Goal: Information Seeking & Learning: Learn about a topic

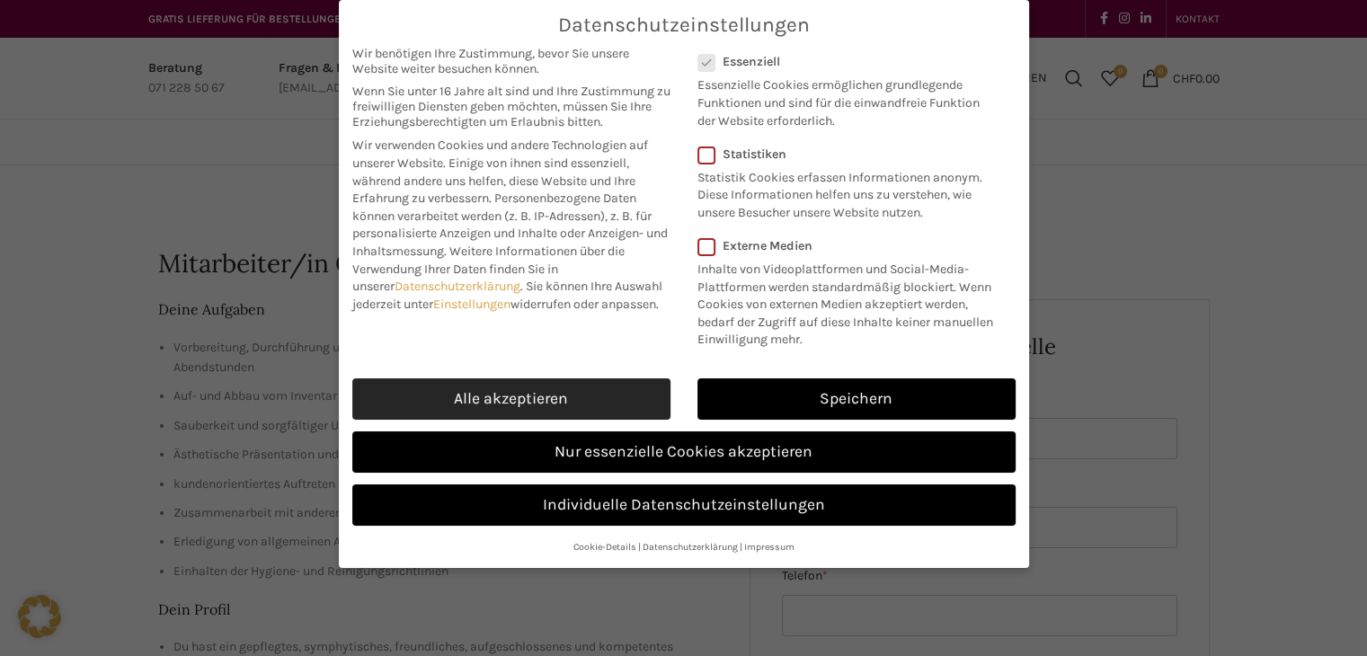
click at [575, 403] on link "Alle akzeptieren" at bounding box center [511, 398] width 318 height 41
checkbox input "true"
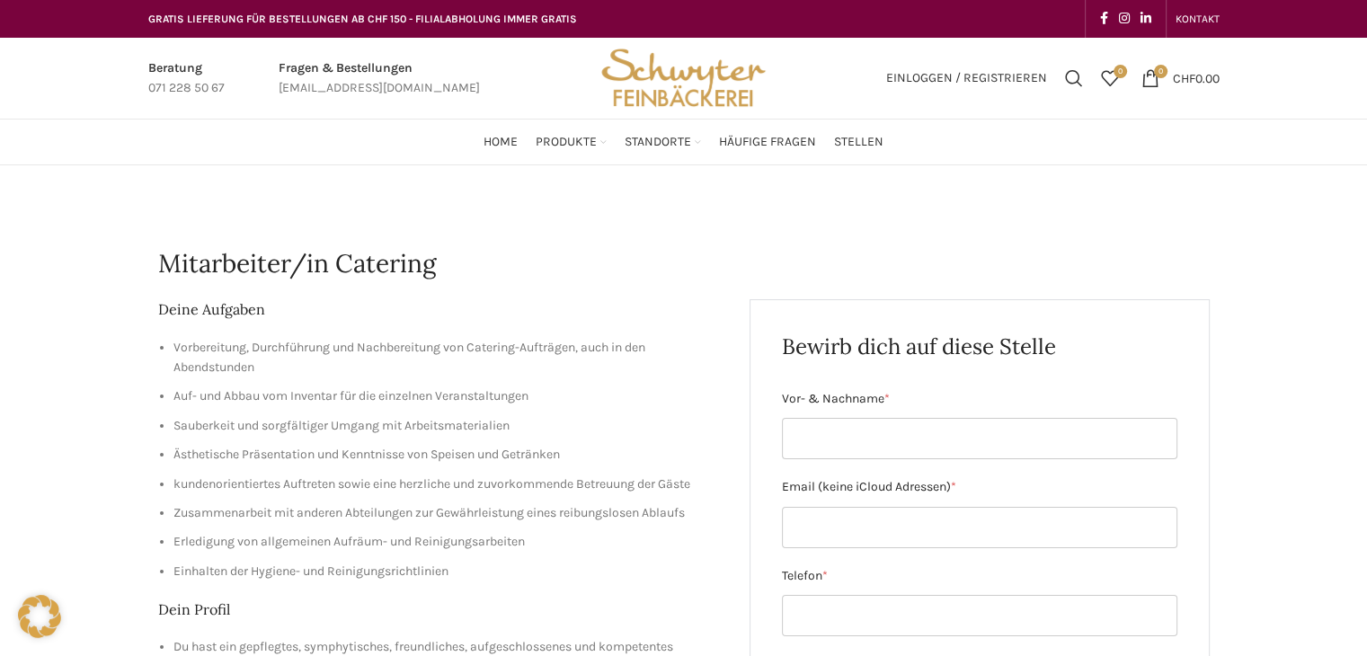
click at [884, 143] on div "Home Produkte PRODUKT KATEGORIEN Apéro & Häppchen Spezialitäten [PERSON_NAME] &…" at bounding box center [683, 142] width 1089 height 36
click at [858, 134] on span "Stellen" at bounding box center [858, 142] width 49 height 17
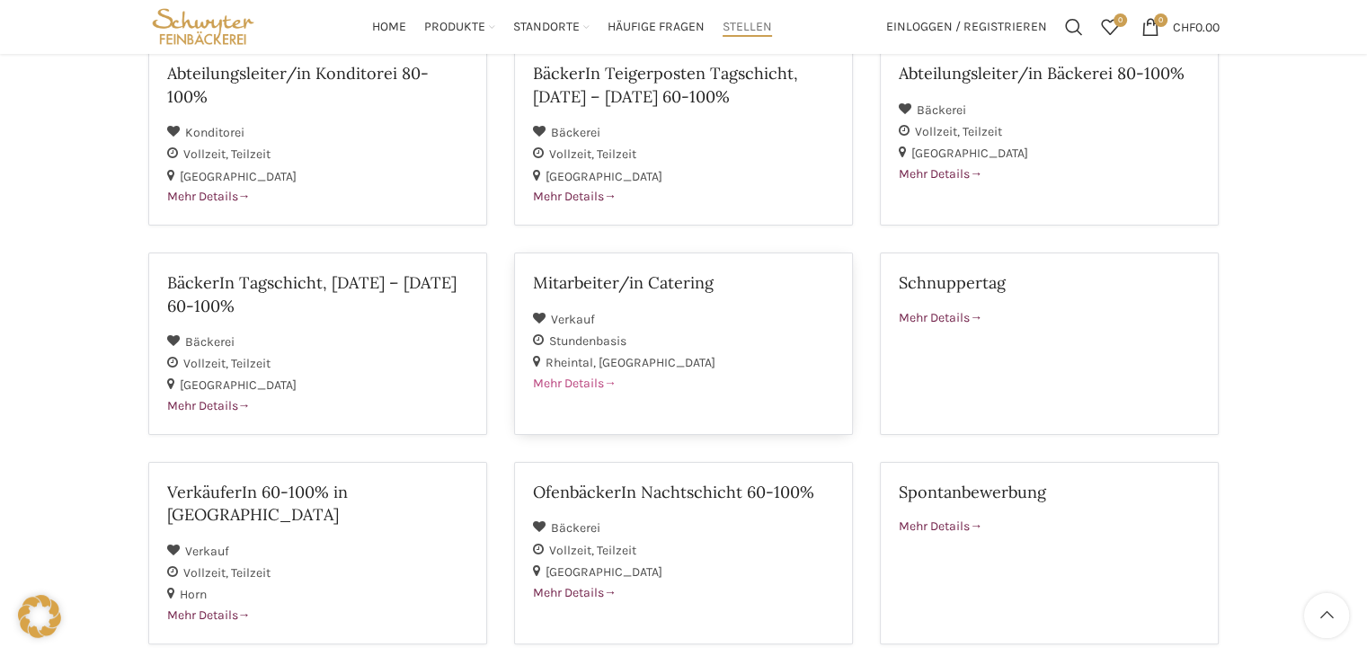
scroll to position [270, 0]
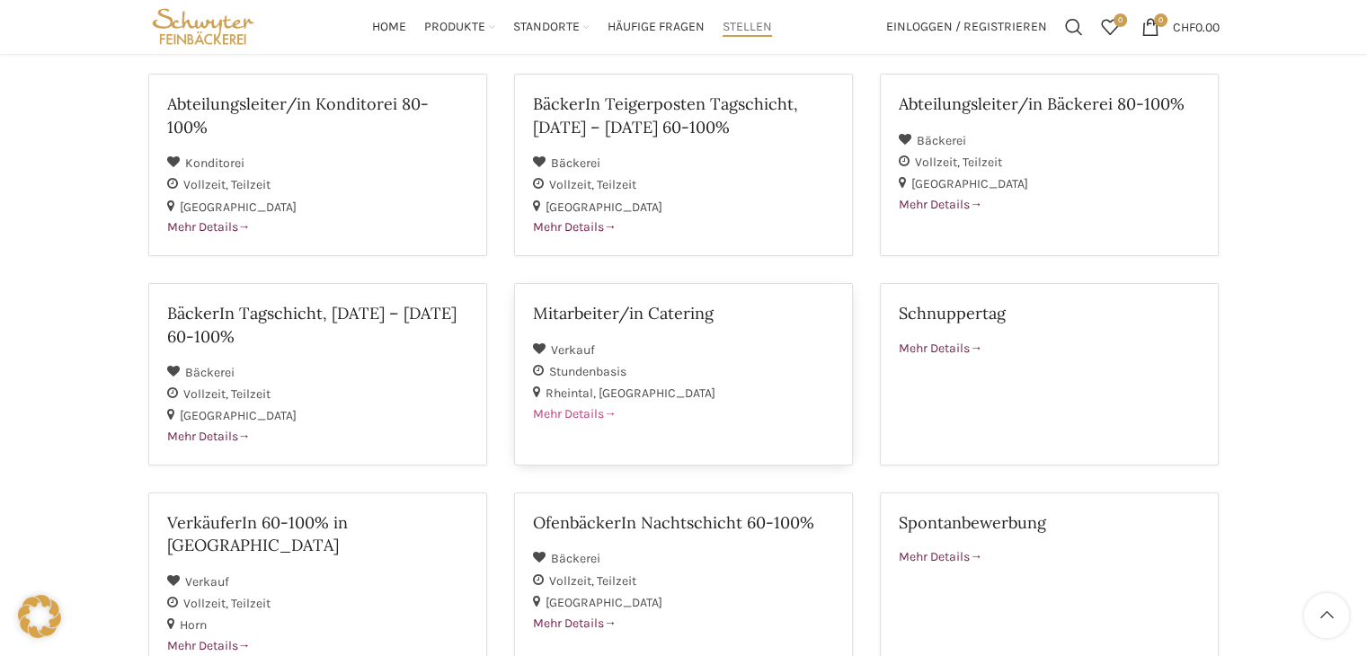
click at [719, 339] on div "Verkauf" at bounding box center [683, 350] width 301 height 22
